Goal: Task Accomplishment & Management: Manage account settings

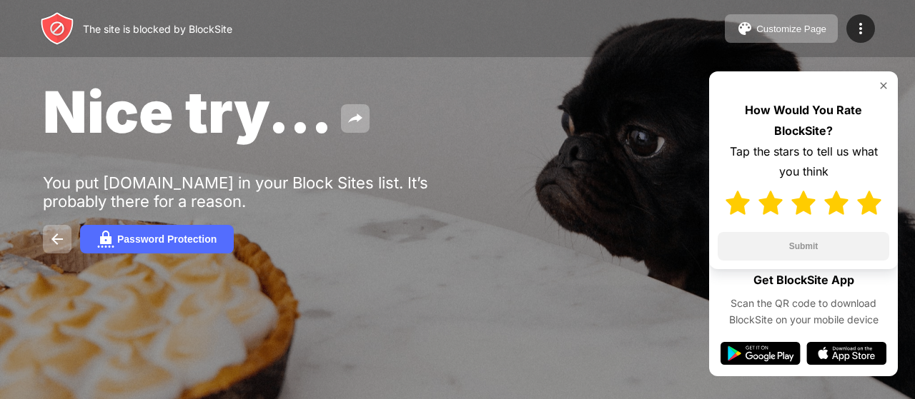
click at [868, 208] on img at bounding box center [869, 203] width 24 height 24
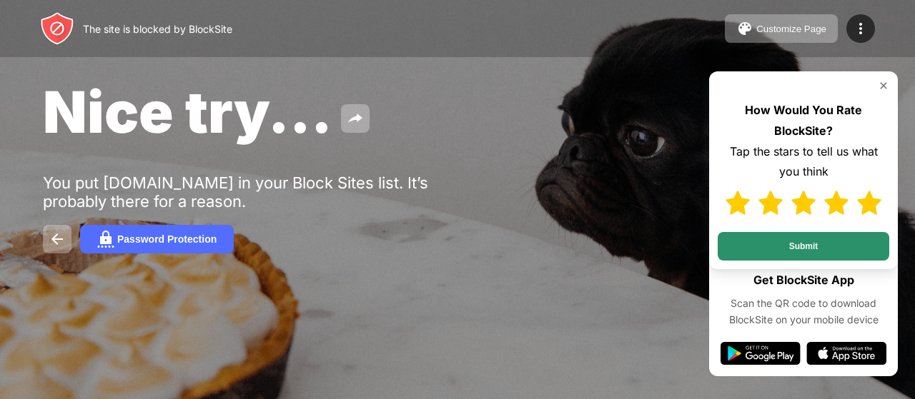
click at [823, 251] on button "Submit" at bounding box center [802, 246] width 171 height 29
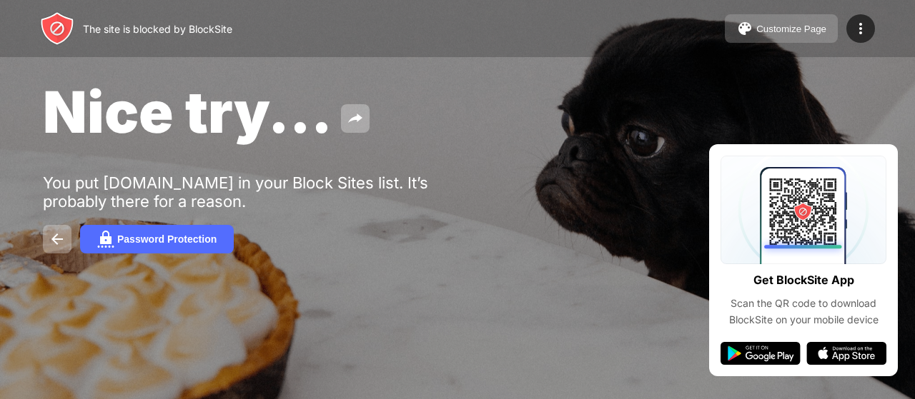
click at [767, 41] on button "Customize Page" at bounding box center [781, 28] width 113 height 29
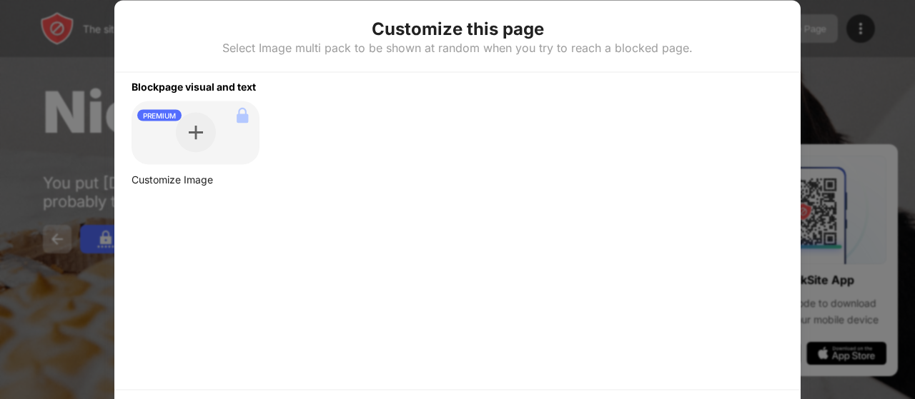
click at [176, 149] on div "PREMIUM" at bounding box center [195, 133] width 128 height 64
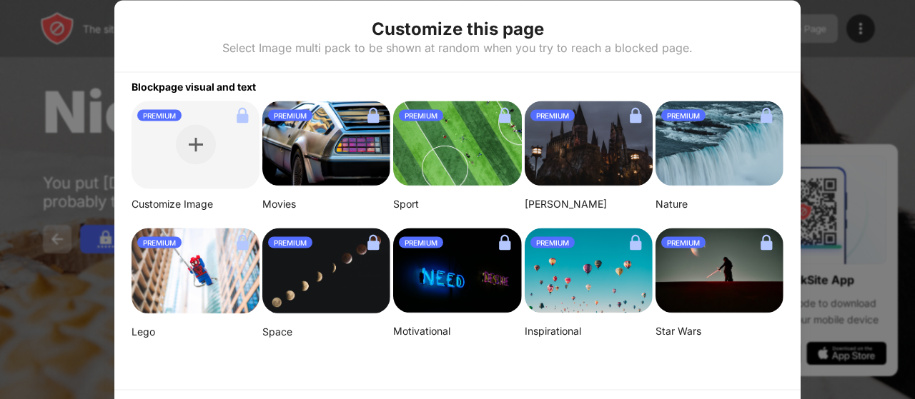
drag, startPoint x: 857, startPoint y: 110, endPoint x: 573, endPoint y: 3, distance: 303.9
click at [857, 111] on div at bounding box center [457, 199] width 915 height 399
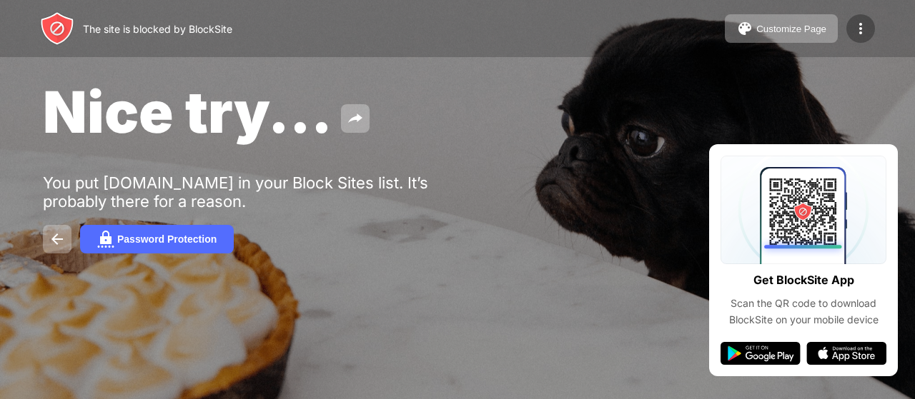
click at [853, 27] on img at bounding box center [860, 28] width 17 height 17
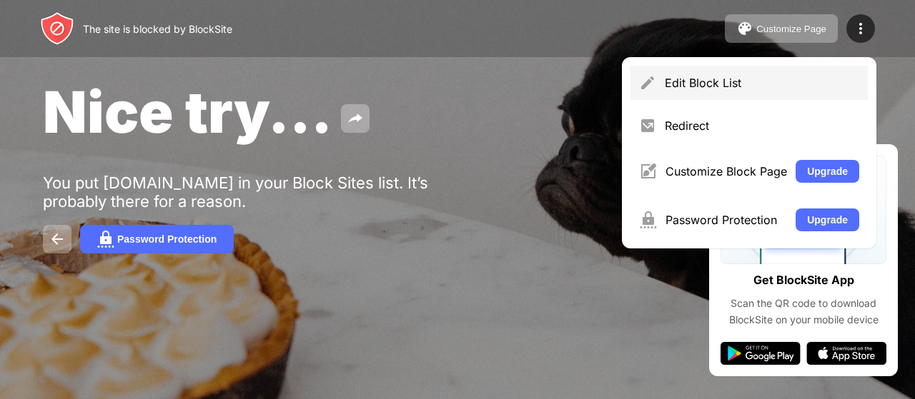
click at [707, 89] on div "Edit Block List" at bounding box center [762, 83] width 194 height 14
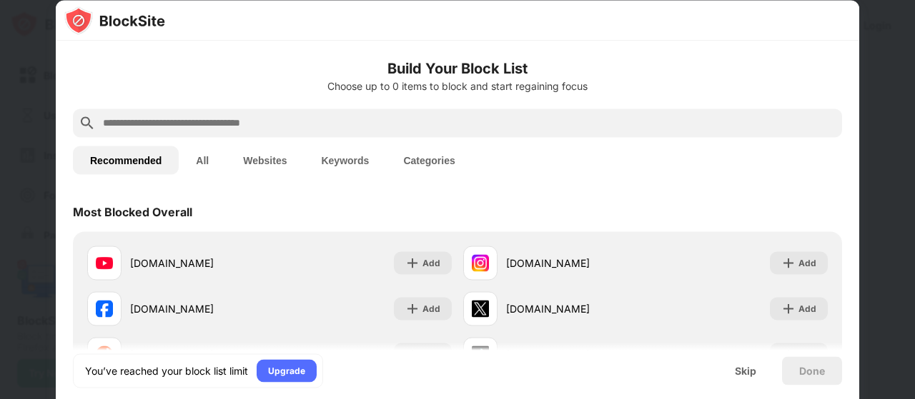
click at [211, 161] on button "All" at bounding box center [202, 160] width 47 height 29
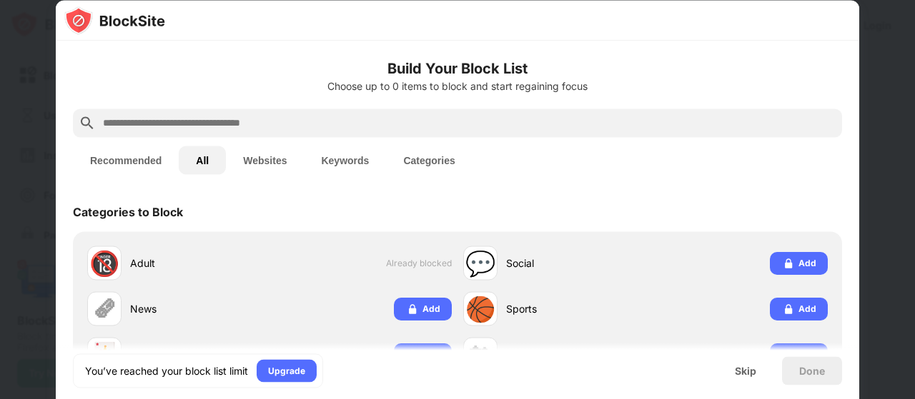
click at [258, 162] on button "Websites" at bounding box center [265, 160] width 78 height 29
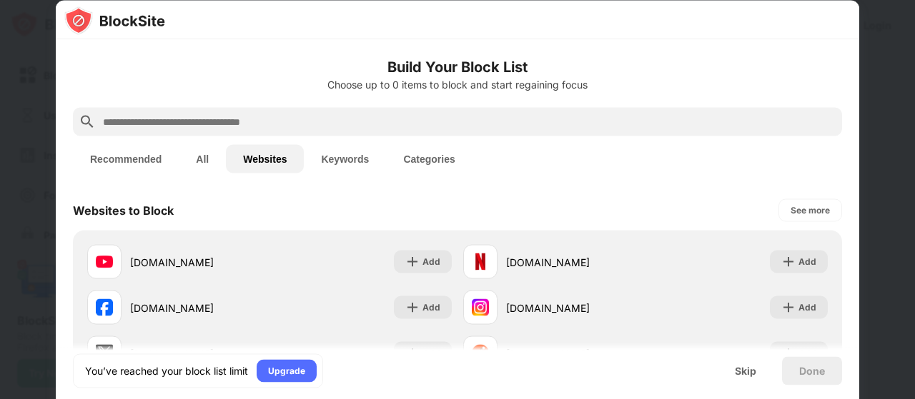
click at [355, 158] on button "Keywords" at bounding box center [345, 159] width 82 height 29
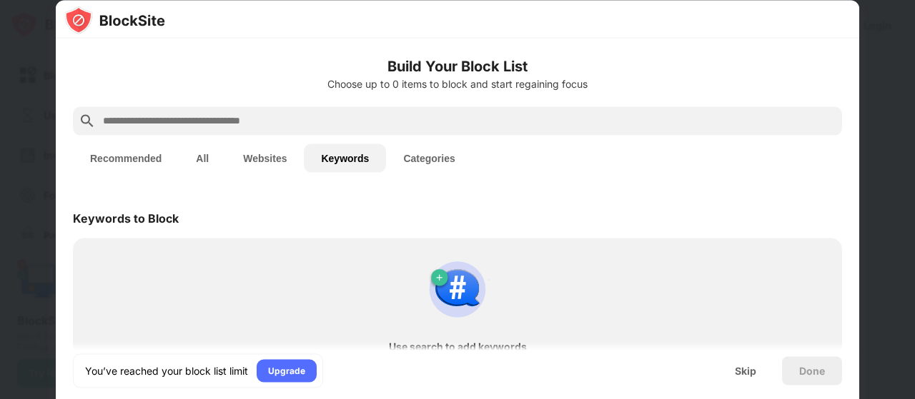
click at [436, 156] on button "Categories" at bounding box center [429, 158] width 86 height 29
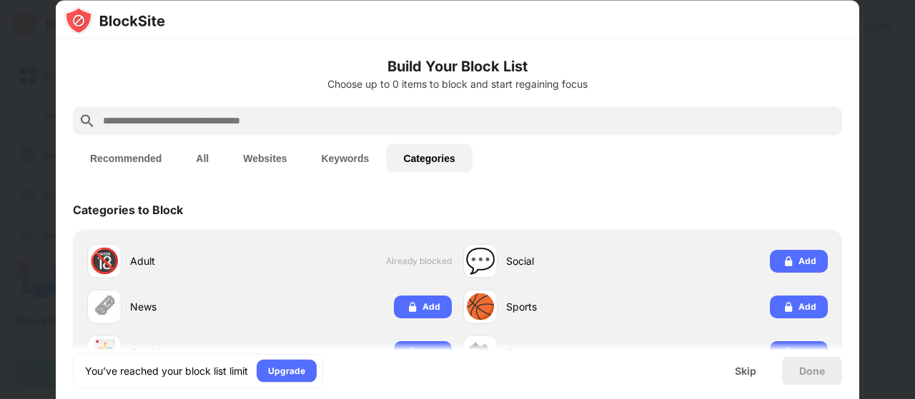
click at [131, 151] on button "Recommended" at bounding box center [126, 158] width 106 height 29
